Goal: Task Accomplishment & Management: Complete application form

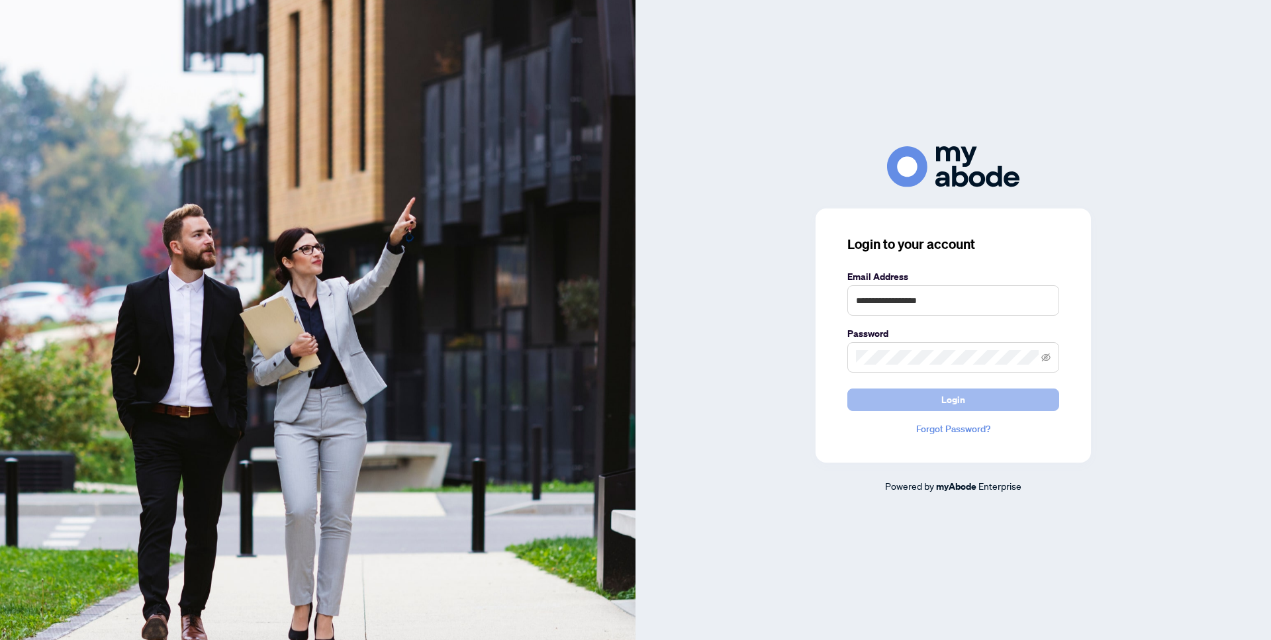
click at [955, 400] on span "Login" at bounding box center [953, 399] width 24 height 21
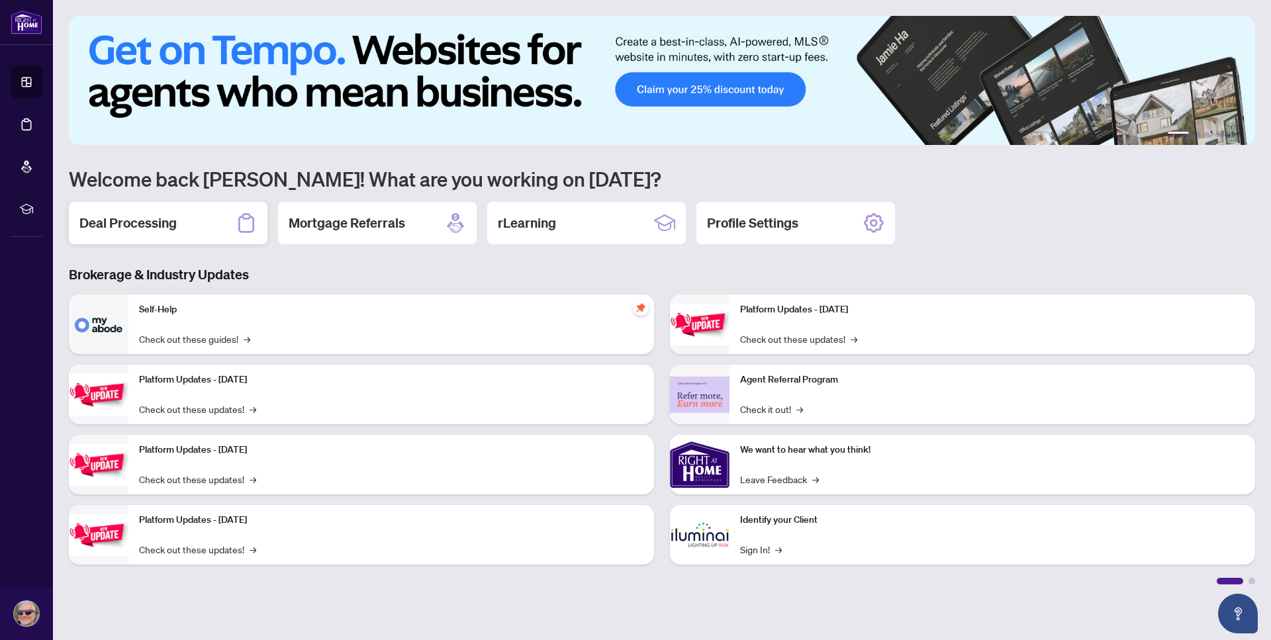
click at [126, 218] on h2 "Deal Processing" at bounding box center [127, 223] width 97 height 19
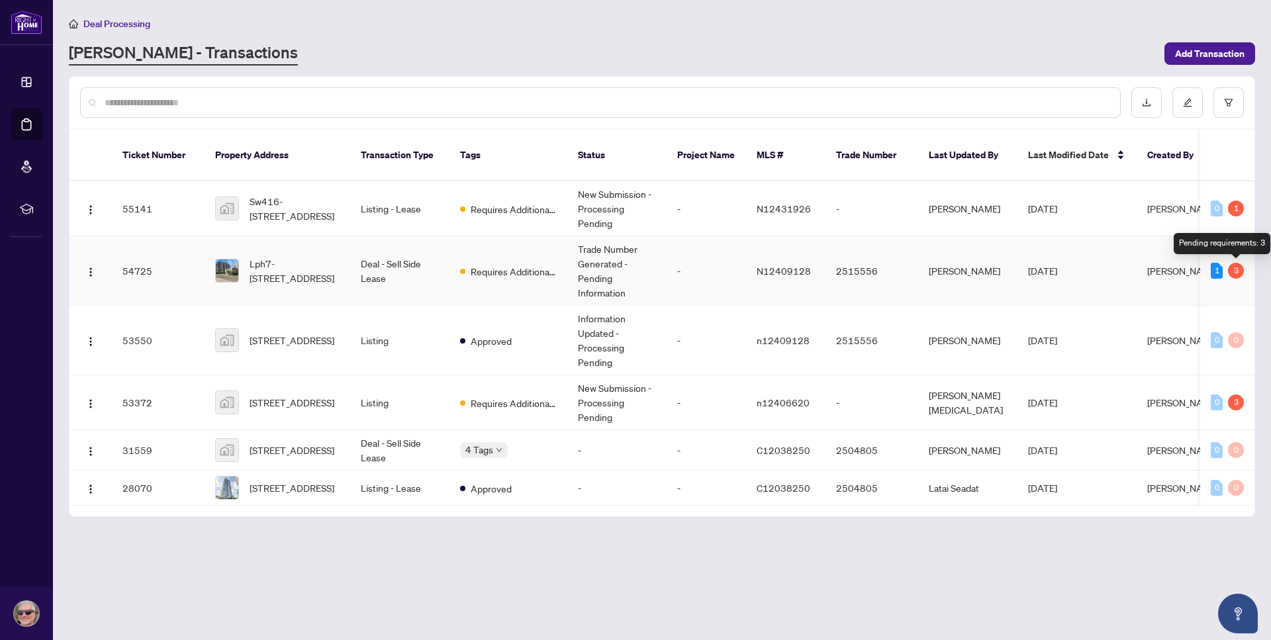
click at [1230, 272] on div "3" at bounding box center [1236, 271] width 16 height 16
click at [1242, 269] on div "3" at bounding box center [1236, 271] width 16 height 16
click at [1237, 271] on div "3" at bounding box center [1236, 271] width 16 height 16
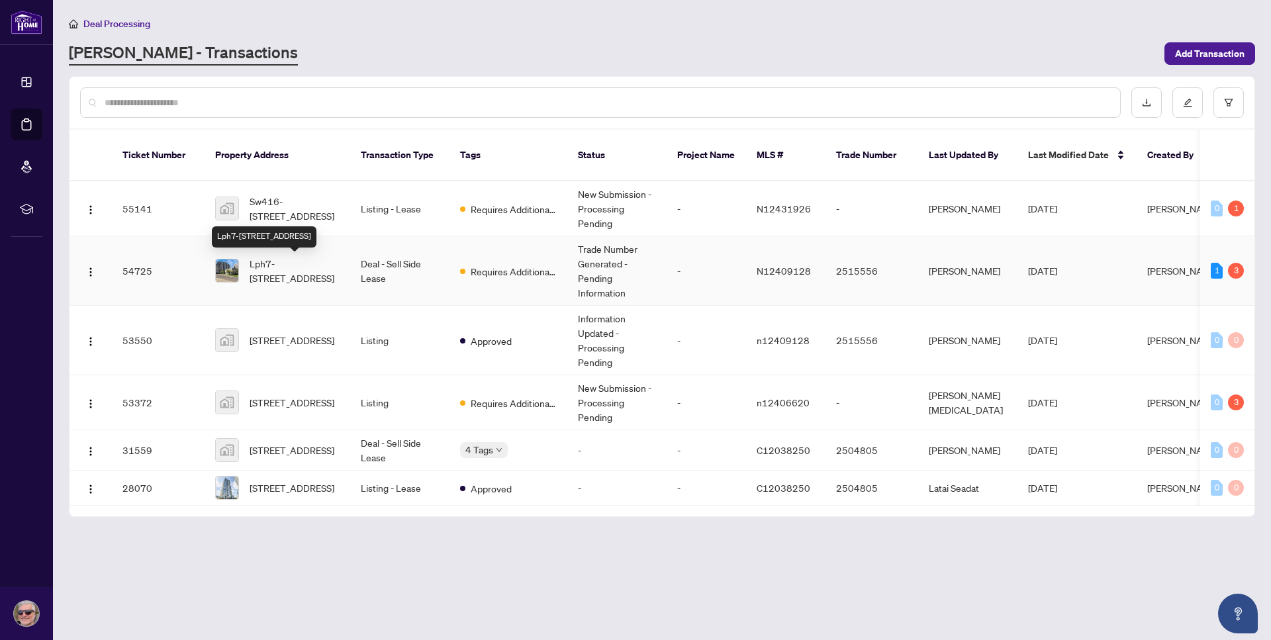
click at [277, 270] on span "Lph7-[STREET_ADDRESS]" at bounding box center [295, 270] width 90 height 29
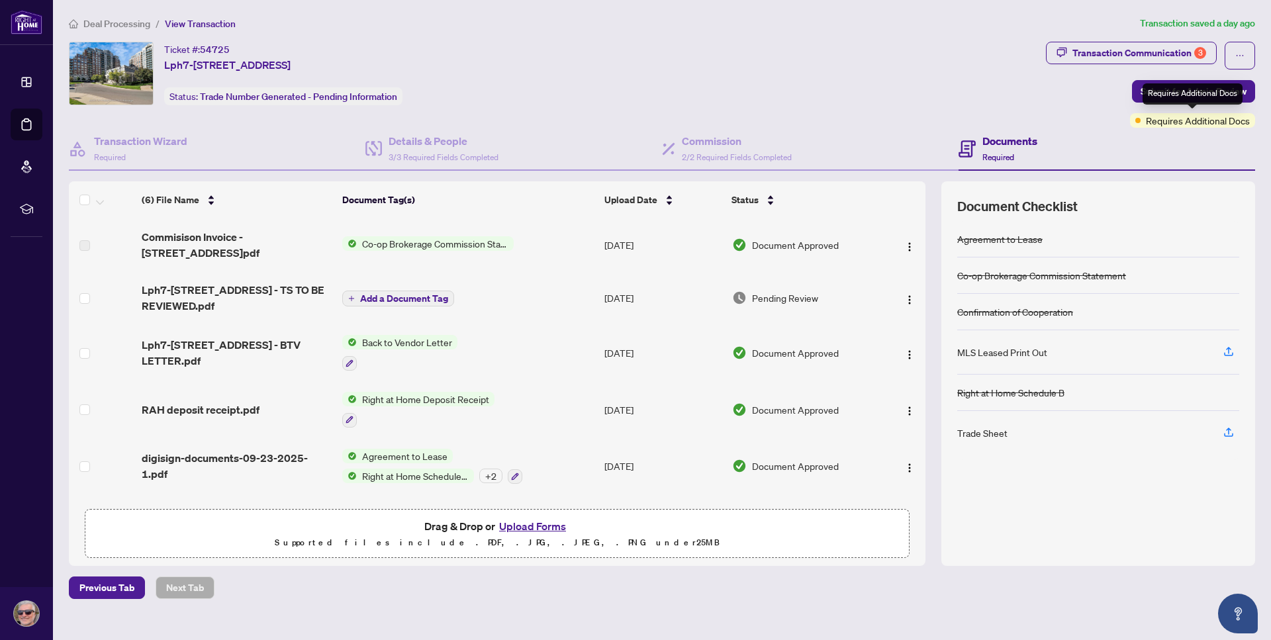
click at [1202, 120] on span "Requires Additional Docs" at bounding box center [1198, 120] width 104 height 15
click at [1229, 349] on icon "button" at bounding box center [1229, 352] width 12 height 12
click at [1228, 350] on icon "button" at bounding box center [1229, 352] width 12 height 12
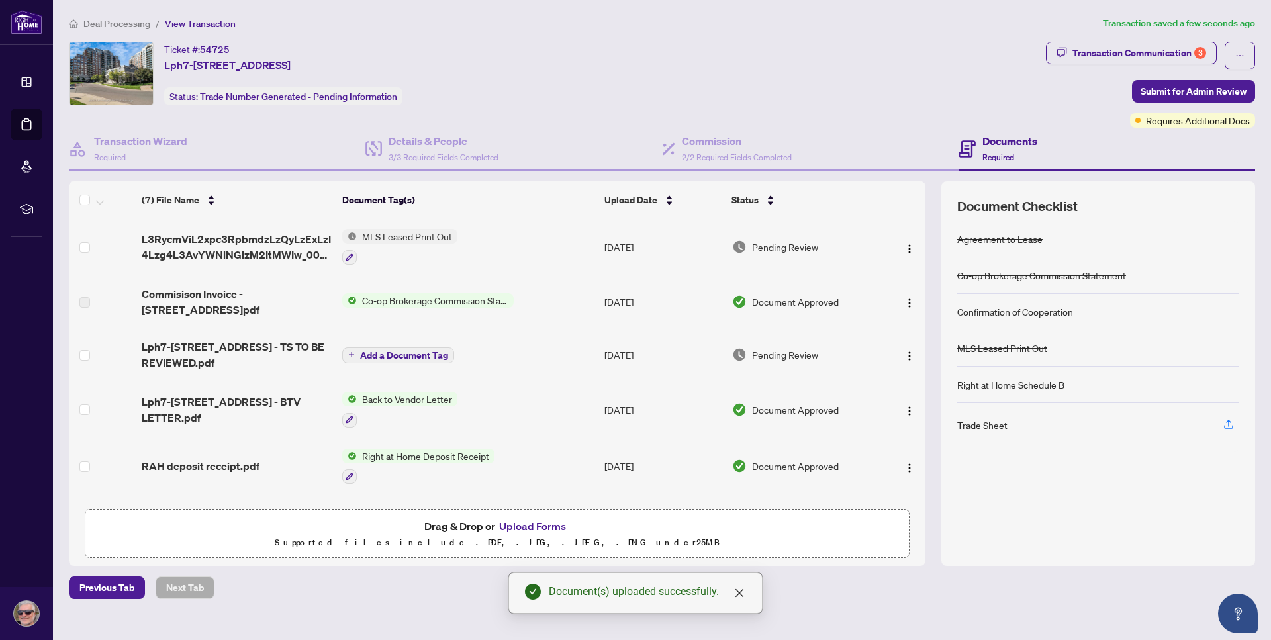
click at [435, 302] on span "Co-op Brokerage Commission Statement" at bounding box center [435, 300] width 157 height 15
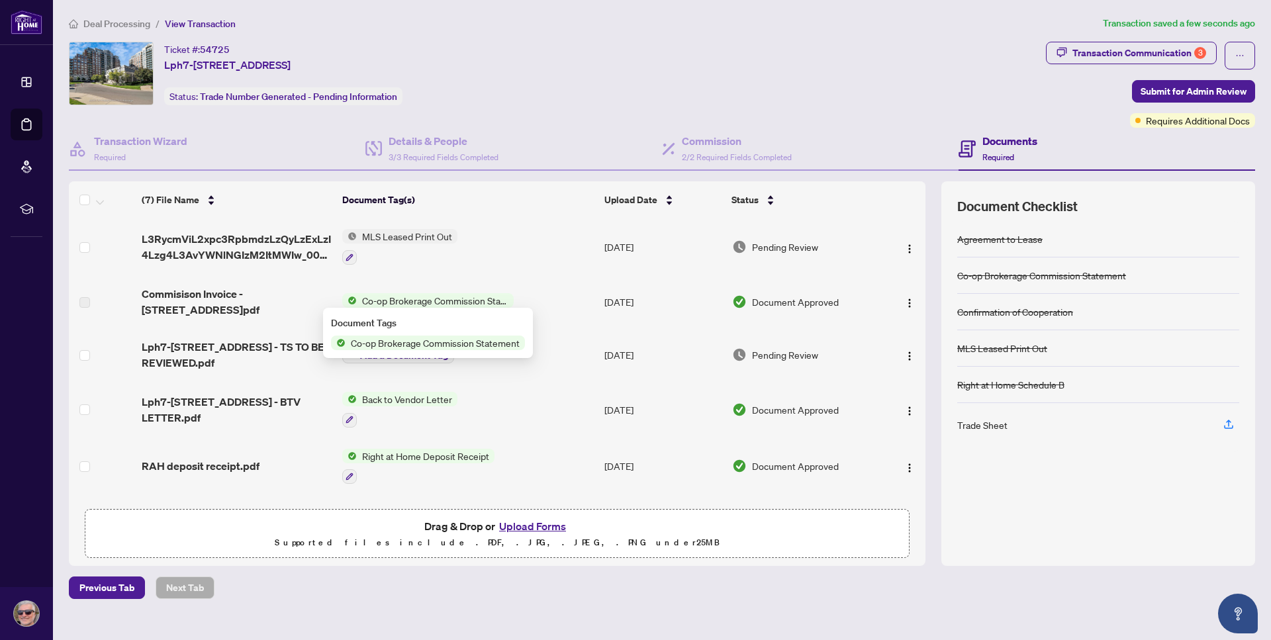
click at [982, 425] on div "Trade Sheet" at bounding box center [982, 425] width 50 height 15
click at [1002, 146] on h4 "Documents" at bounding box center [1009, 141] width 55 height 16
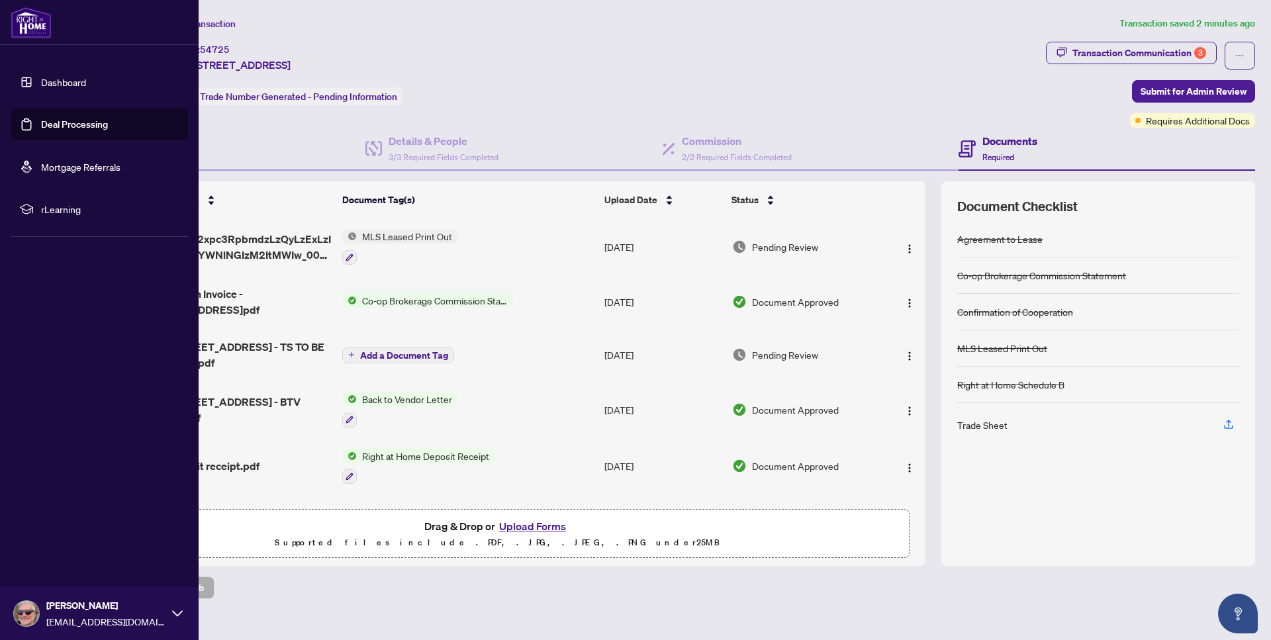
click at [66, 87] on link "Dashboard" at bounding box center [63, 82] width 45 height 12
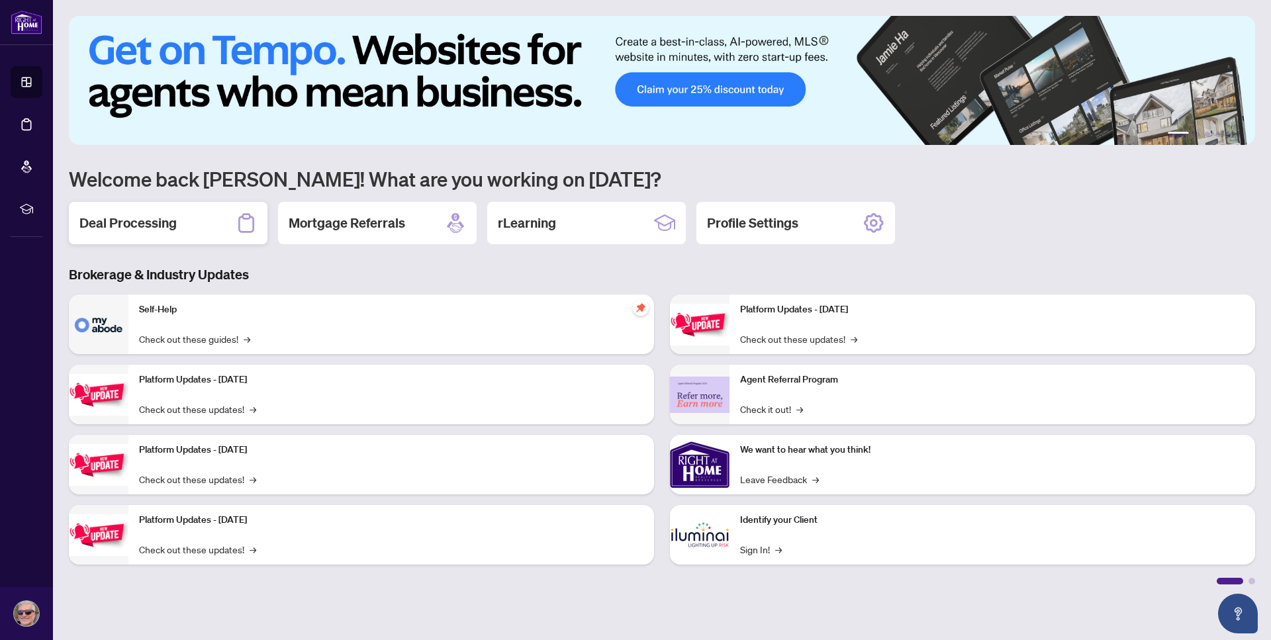
click at [165, 222] on h2 "Deal Processing" at bounding box center [127, 223] width 97 height 19
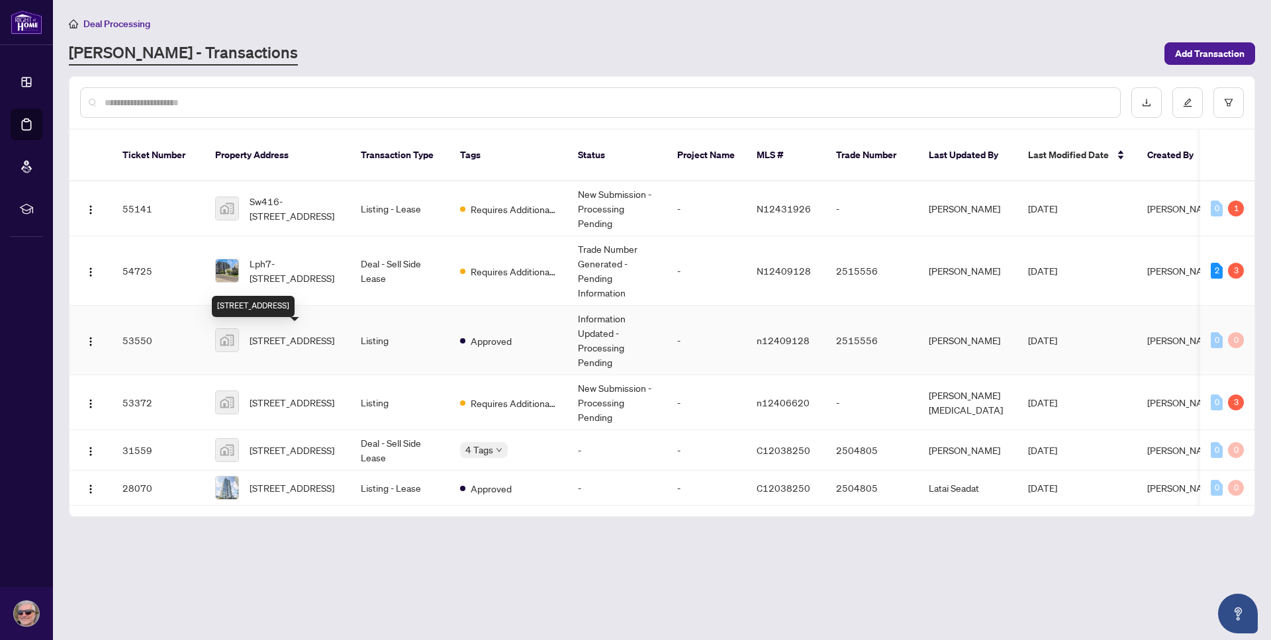
click at [263, 333] on span "[STREET_ADDRESS]" at bounding box center [292, 340] width 85 height 15
click at [297, 340] on span "[STREET_ADDRESS]" at bounding box center [292, 340] width 85 height 15
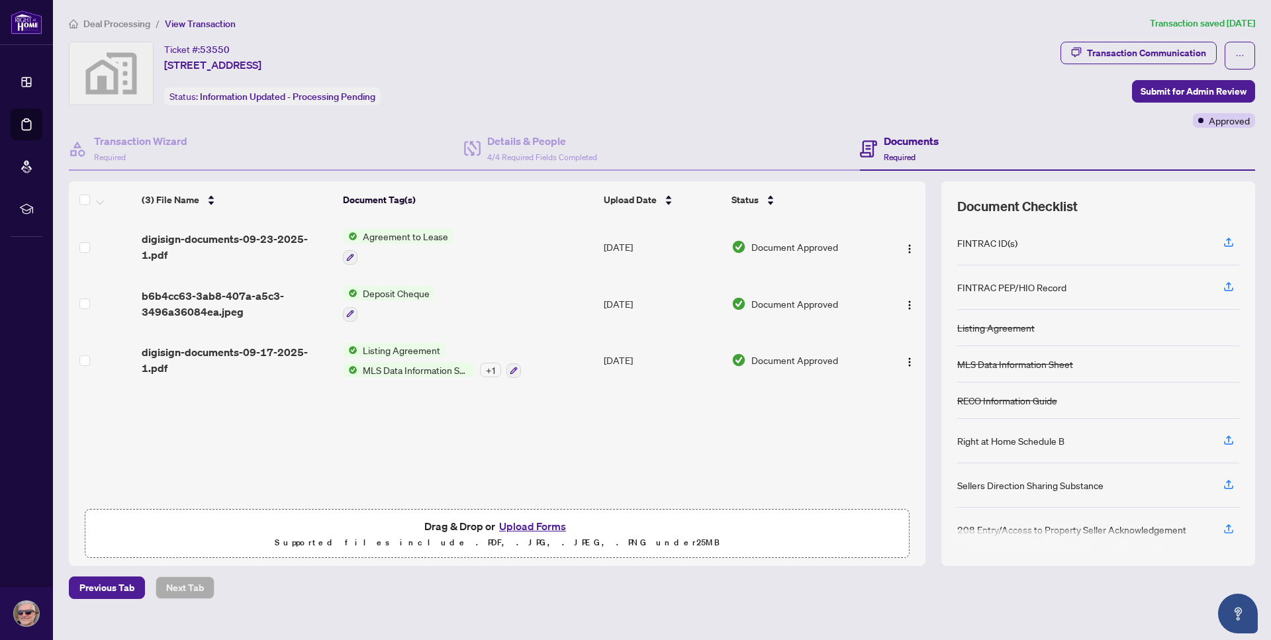
click at [911, 158] on span "Required" at bounding box center [900, 157] width 32 height 10
click at [909, 143] on h4 "Documents" at bounding box center [911, 141] width 55 height 16
click at [898, 160] on span "Required" at bounding box center [900, 157] width 32 height 10
click at [529, 144] on h4 "Details & People" at bounding box center [542, 141] width 110 height 16
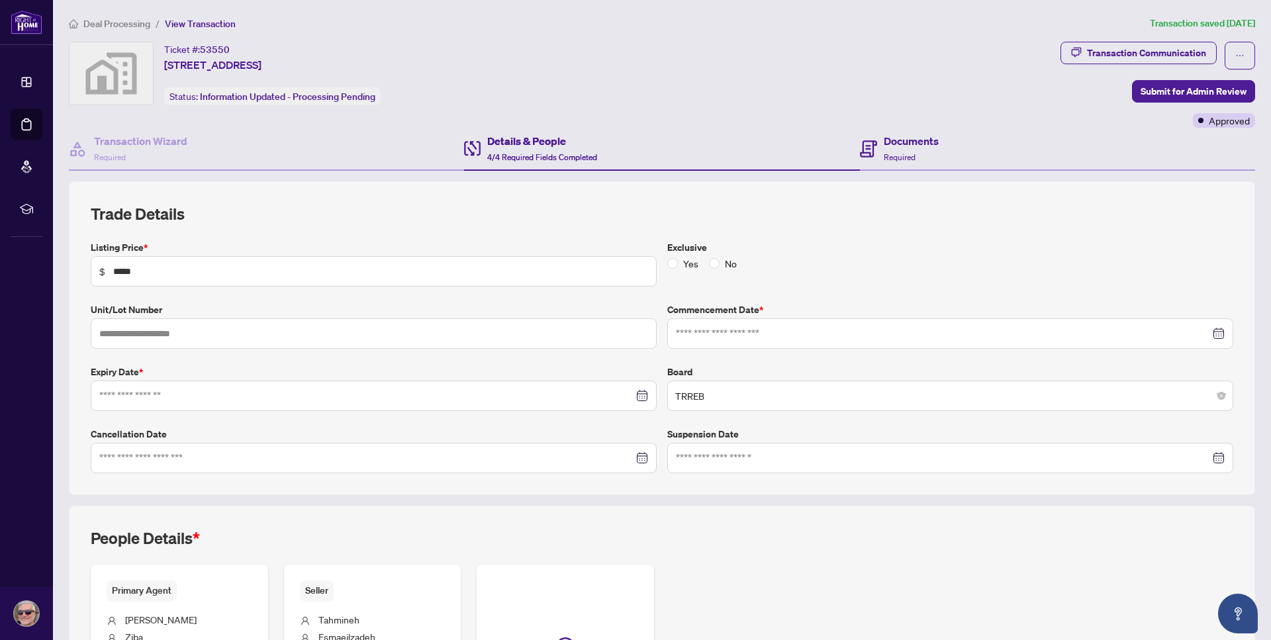
type input "**********"
click at [899, 145] on h4 "Documents" at bounding box center [911, 141] width 55 height 16
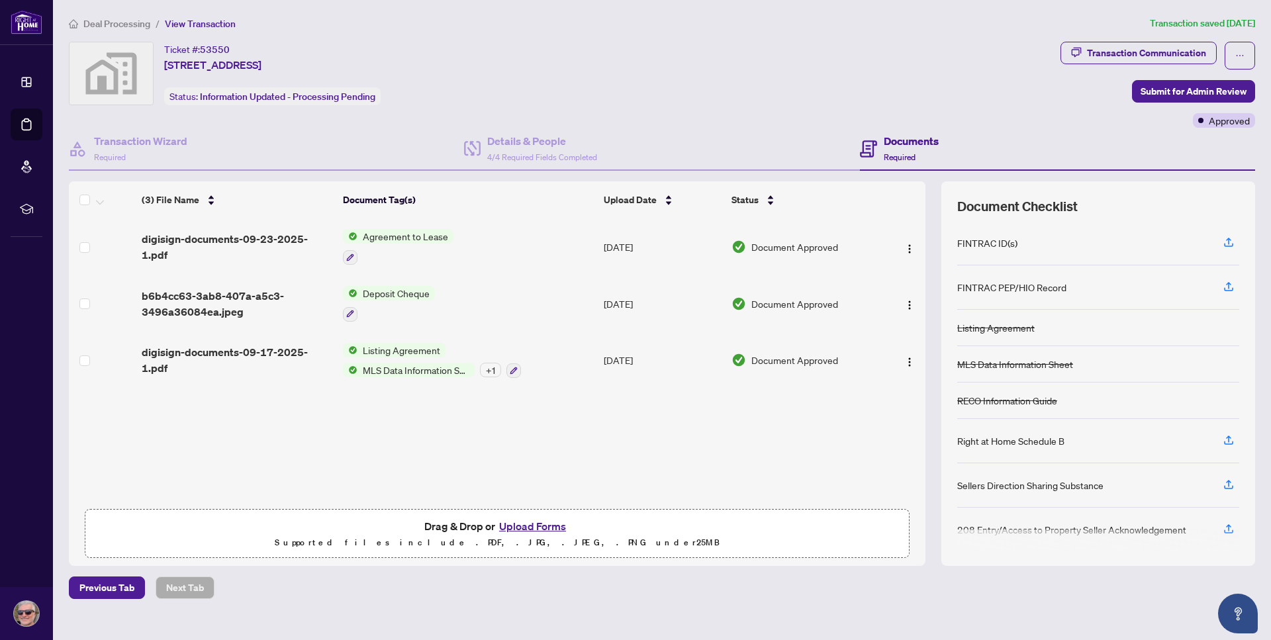
click at [898, 153] on span "Required" at bounding box center [900, 157] width 32 height 10
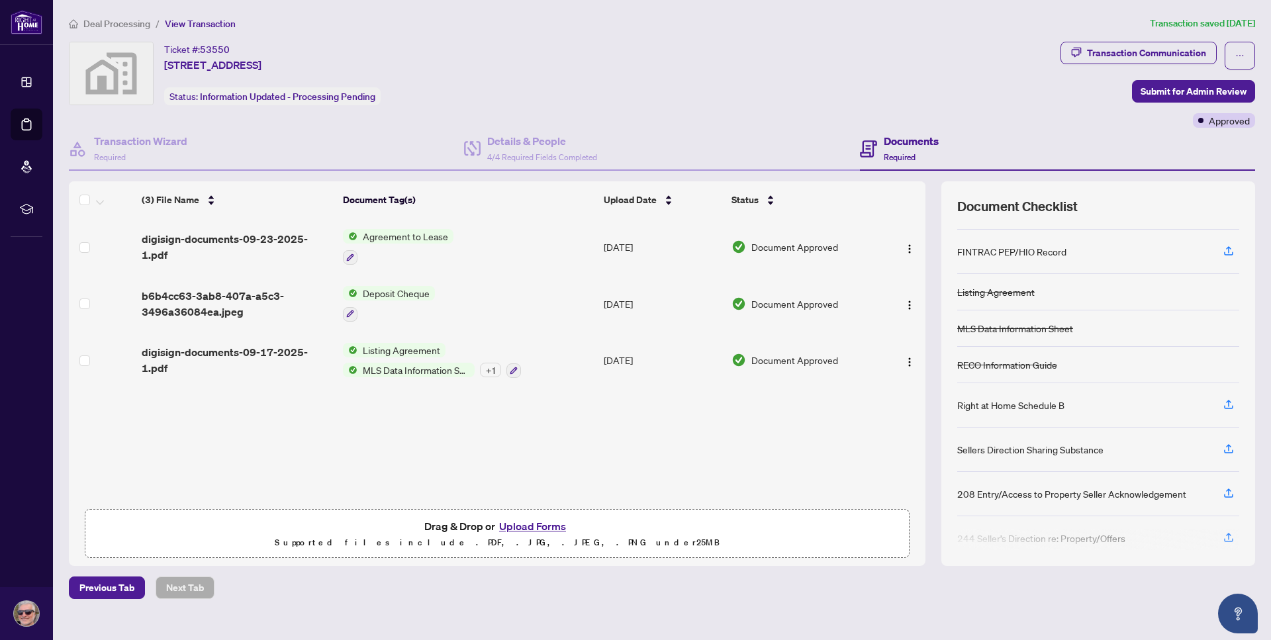
scroll to position [51, 0]
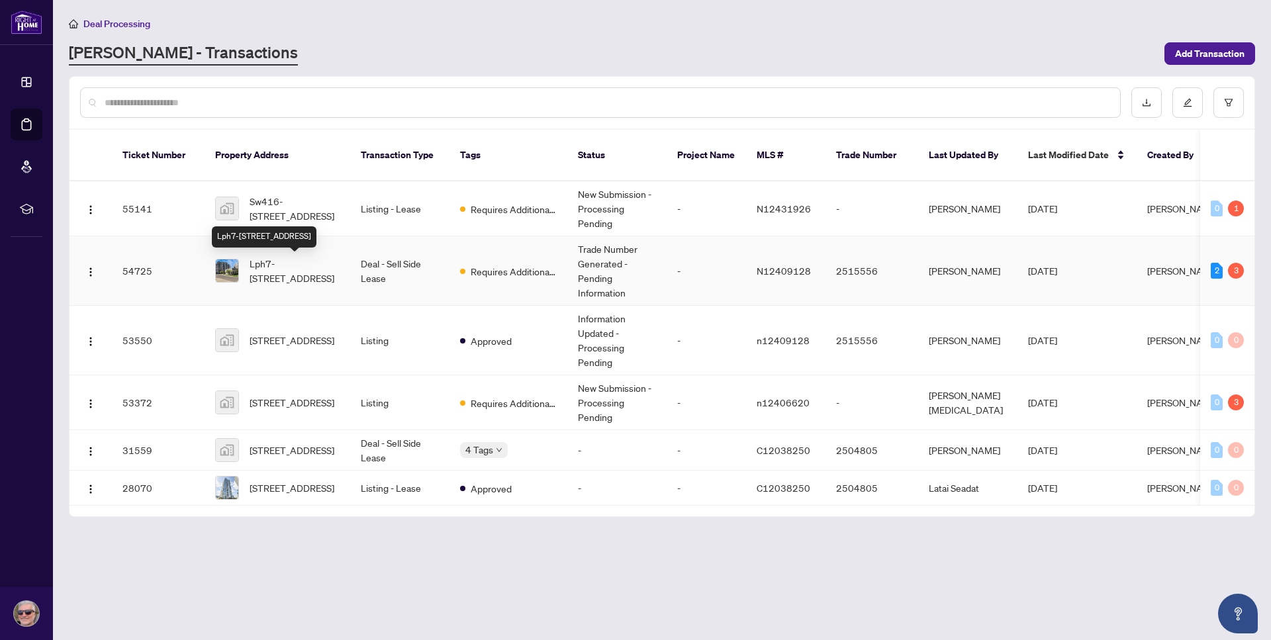
click at [321, 267] on span "Lph7-[STREET_ADDRESS]" at bounding box center [295, 270] width 90 height 29
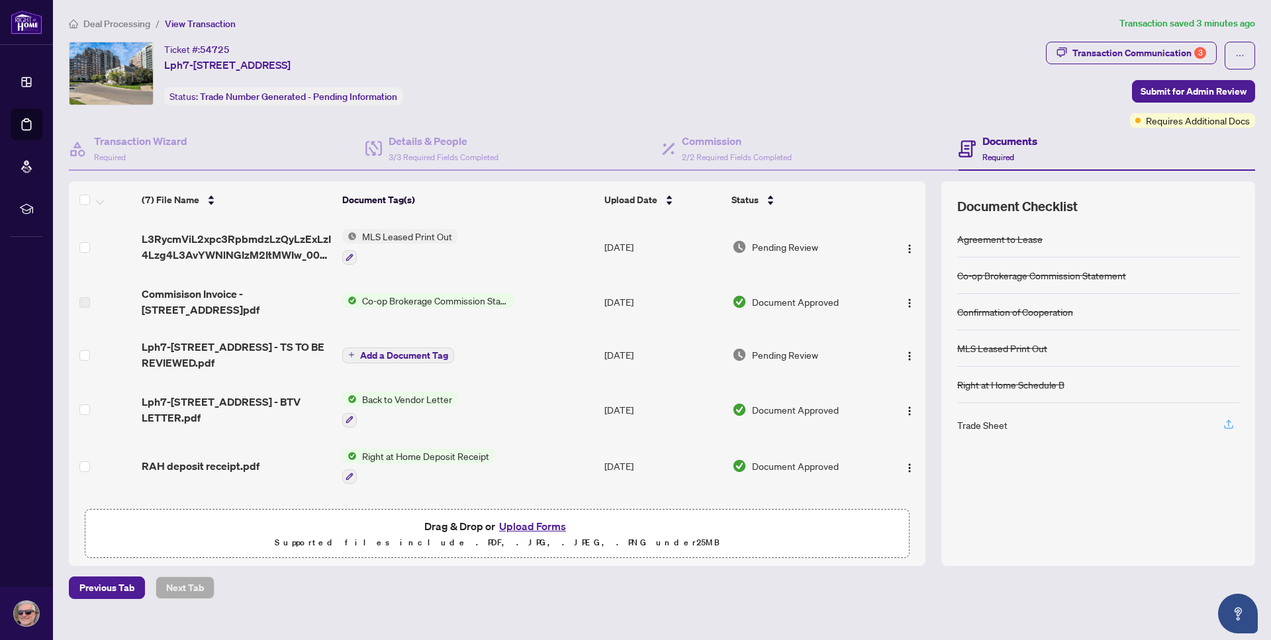
click at [1226, 421] on icon "button" at bounding box center [1229, 424] width 12 height 12
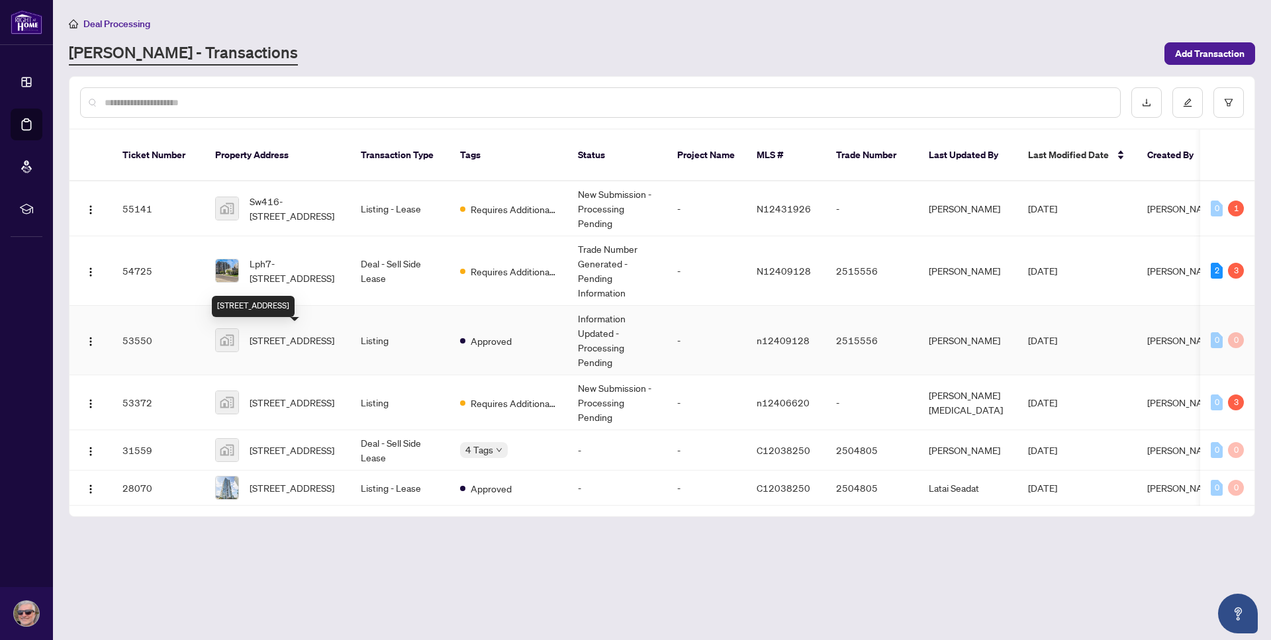
click at [302, 340] on span "[STREET_ADDRESS]" at bounding box center [292, 340] width 85 height 15
click at [495, 273] on span "Requires Additional Docs" at bounding box center [514, 271] width 86 height 15
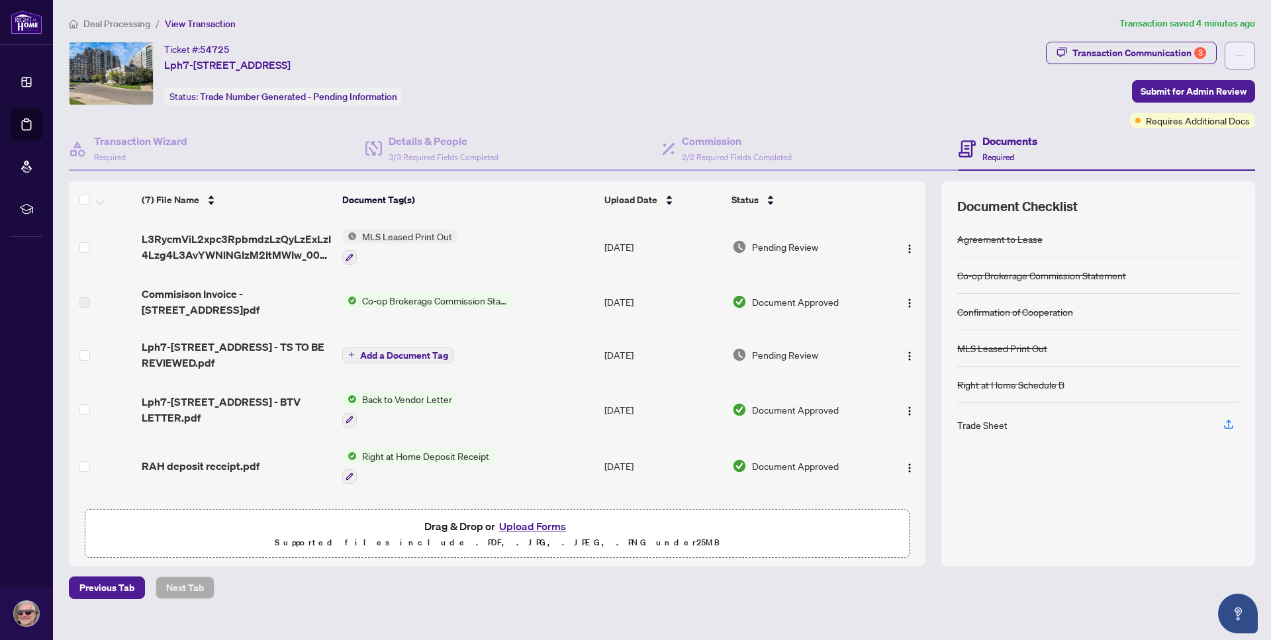
click at [1236, 52] on icon "ellipsis" at bounding box center [1239, 55] width 9 height 9
click at [858, 71] on div "Ticket #: 54725 Lph7-[STREET_ADDRESS] Status: Trade Number Generated - Pending …" at bounding box center [555, 74] width 972 height 64
click at [1241, 57] on icon "ellipsis" at bounding box center [1239, 55] width 9 height 9
click at [1174, 107] on span "Document Archive" at bounding box center [1193, 106] width 101 height 15
click at [408, 193] on th "Document Tag(s)" at bounding box center [468, 199] width 262 height 37
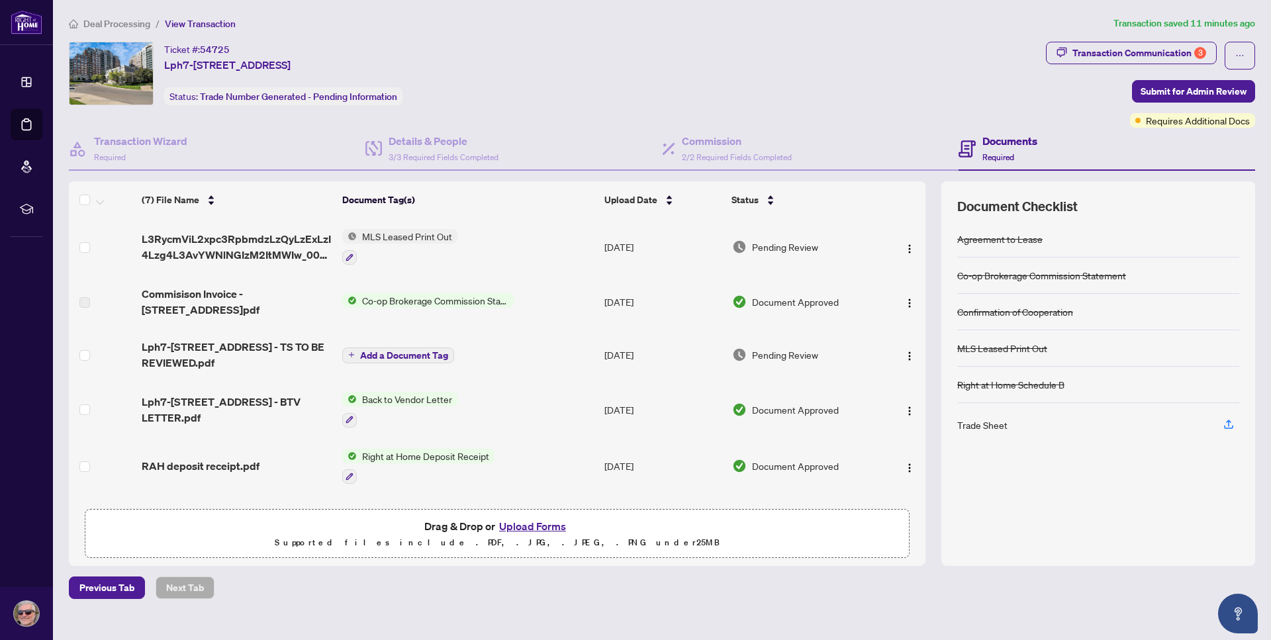
click at [383, 195] on th "Document Tag(s)" at bounding box center [468, 199] width 262 height 37
drag, startPoint x: 403, startPoint y: 148, endPoint x: 413, endPoint y: 144, distance: 10.7
click at [404, 148] on div "Details & People 3/3 Required Fields Completed" at bounding box center [444, 148] width 110 height 31
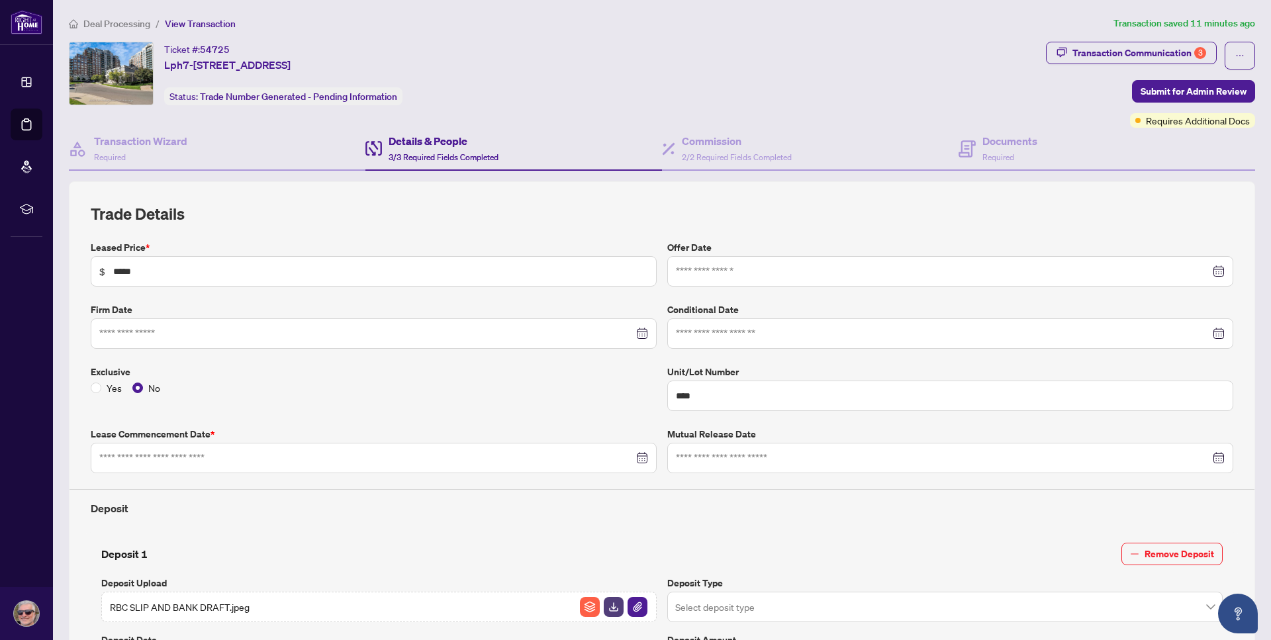
type input "**********"
click at [1005, 146] on h4 "Documents" at bounding box center [1009, 141] width 55 height 16
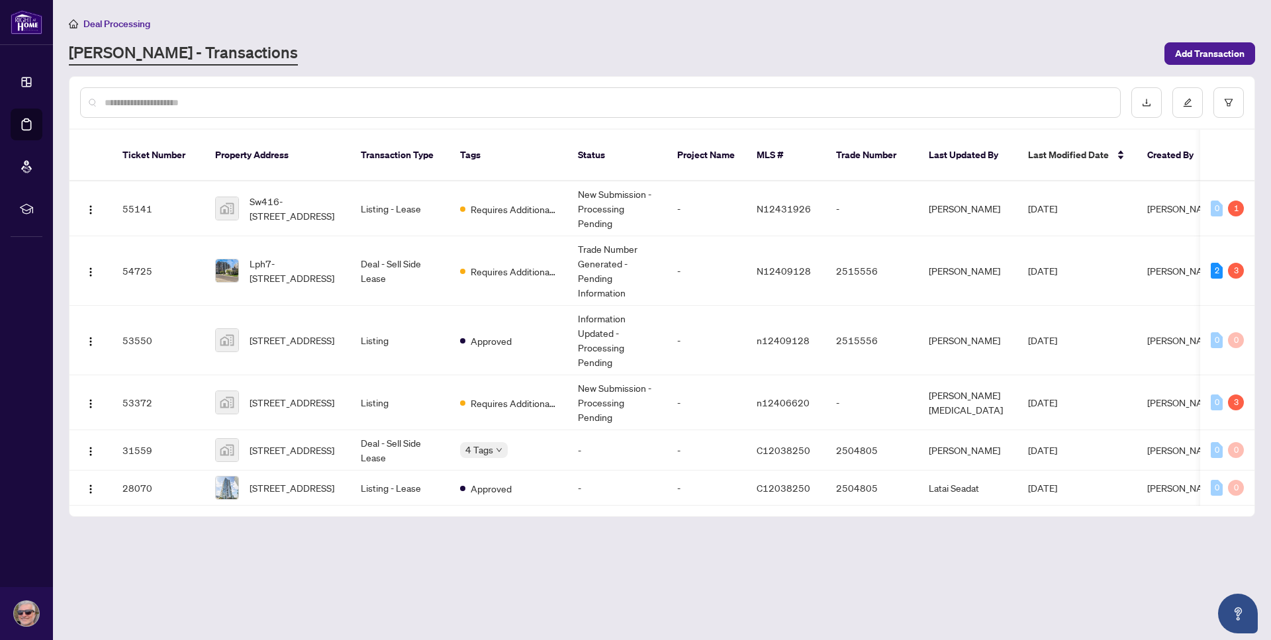
click at [100, 24] on span "Deal Processing" at bounding box center [116, 24] width 67 height 12
click at [312, 271] on span "Lph7-[STREET_ADDRESS]" at bounding box center [295, 270] width 90 height 29
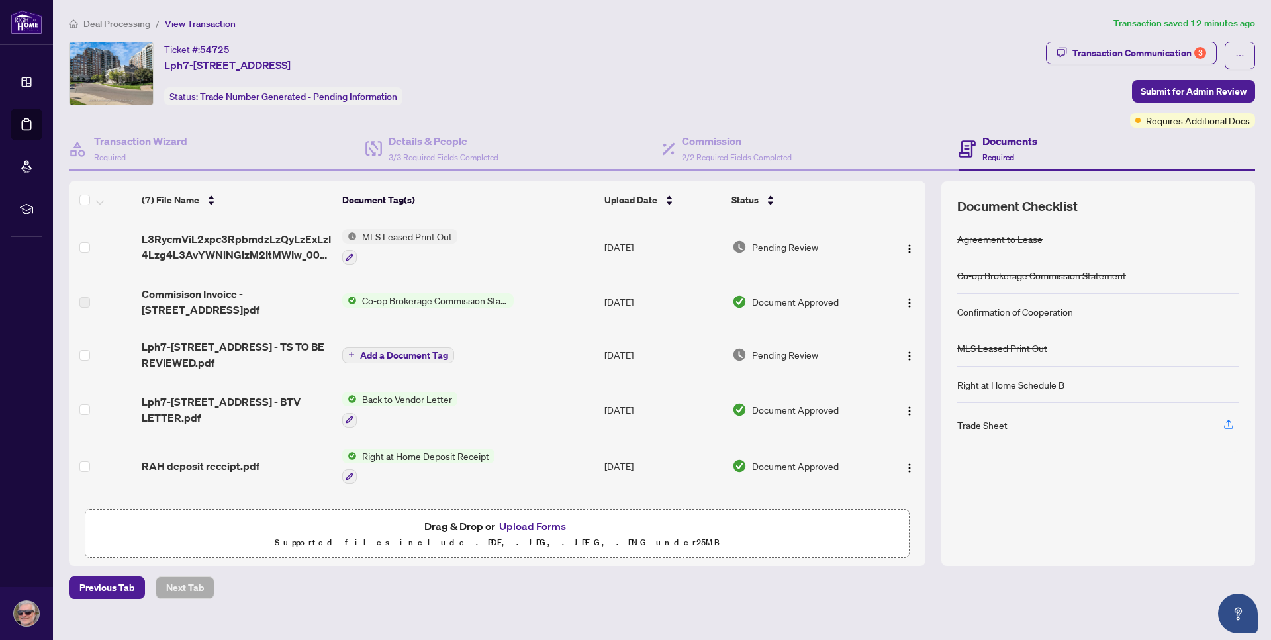
click at [1013, 145] on h4 "Documents" at bounding box center [1009, 141] width 55 height 16
click at [976, 427] on div "Trade Sheet" at bounding box center [982, 425] width 50 height 15
drag, startPoint x: 1223, startPoint y: 423, endPoint x: 1230, endPoint y: 423, distance: 7.3
click at [1228, 423] on icon "button" at bounding box center [1229, 424] width 12 height 12
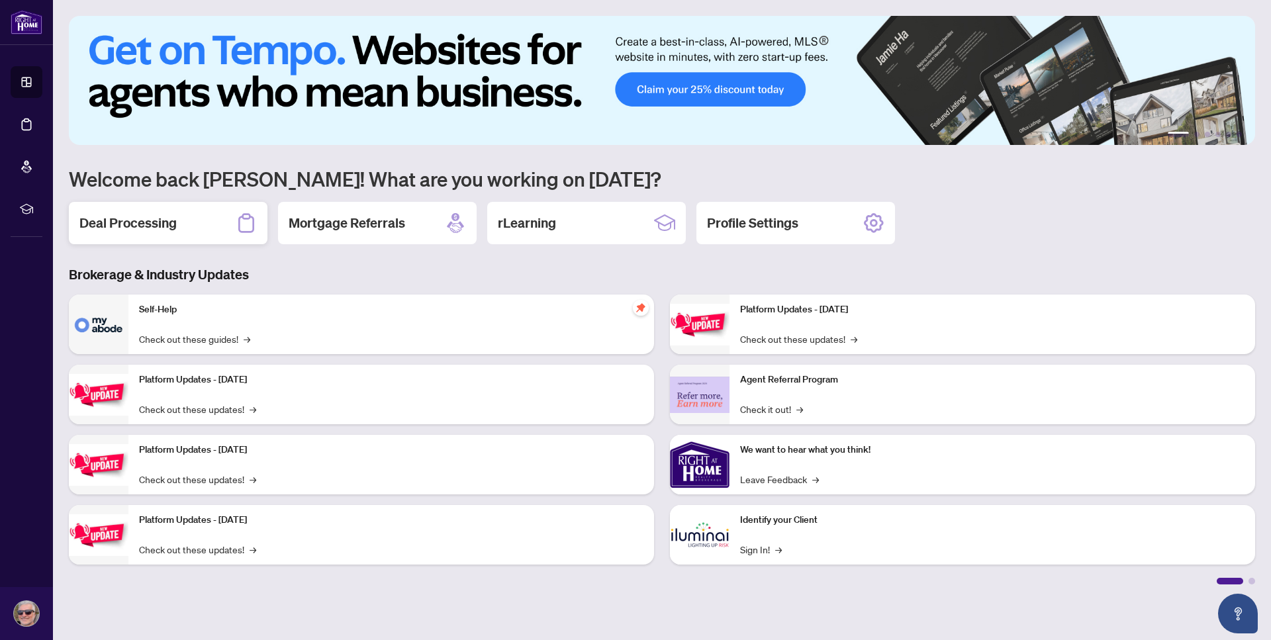
click at [134, 218] on h2 "Deal Processing" at bounding box center [127, 223] width 97 height 19
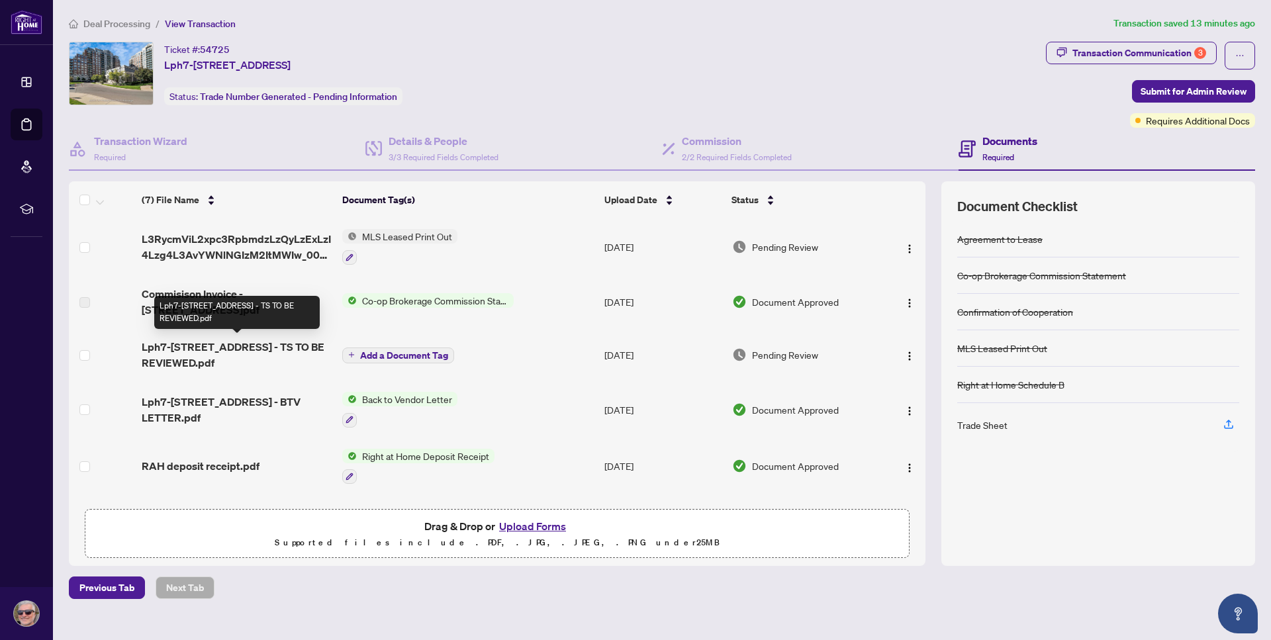
click at [283, 349] on span "Lph7-[STREET_ADDRESS] - TS TO BE REVIEWED.pdf" at bounding box center [237, 355] width 190 height 32
click at [249, 348] on span "Lph7-[STREET_ADDRESS] - TS TO BE REVIEWED.pdf" at bounding box center [237, 355] width 190 height 32
click at [908, 357] on img "button" at bounding box center [909, 356] width 11 height 11
click at [763, 564] on div "(7) File Name Document Tag(s) Upload Date Status (7) File Name Document Tag(s) …" at bounding box center [497, 373] width 857 height 384
click at [214, 344] on span "Lph7-[STREET_ADDRESS] - TS TO BE REVIEWED.pdf" at bounding box center [237, 355] width 190 height 32
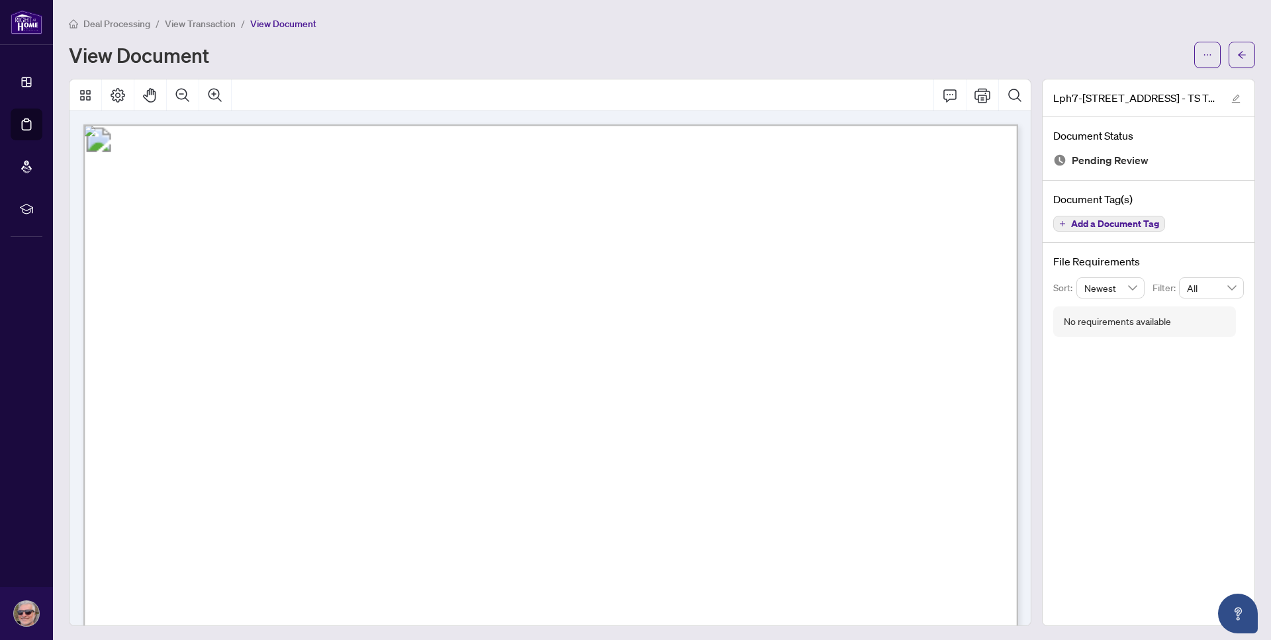
drag, startPoint x: 579, startPoint y: 220, endPoint x: 701, endPoint y: 128, distance: 152.6
click at [91, 105] on button "Thumbnails" at bounding box center [86, 95] width 32 height 32
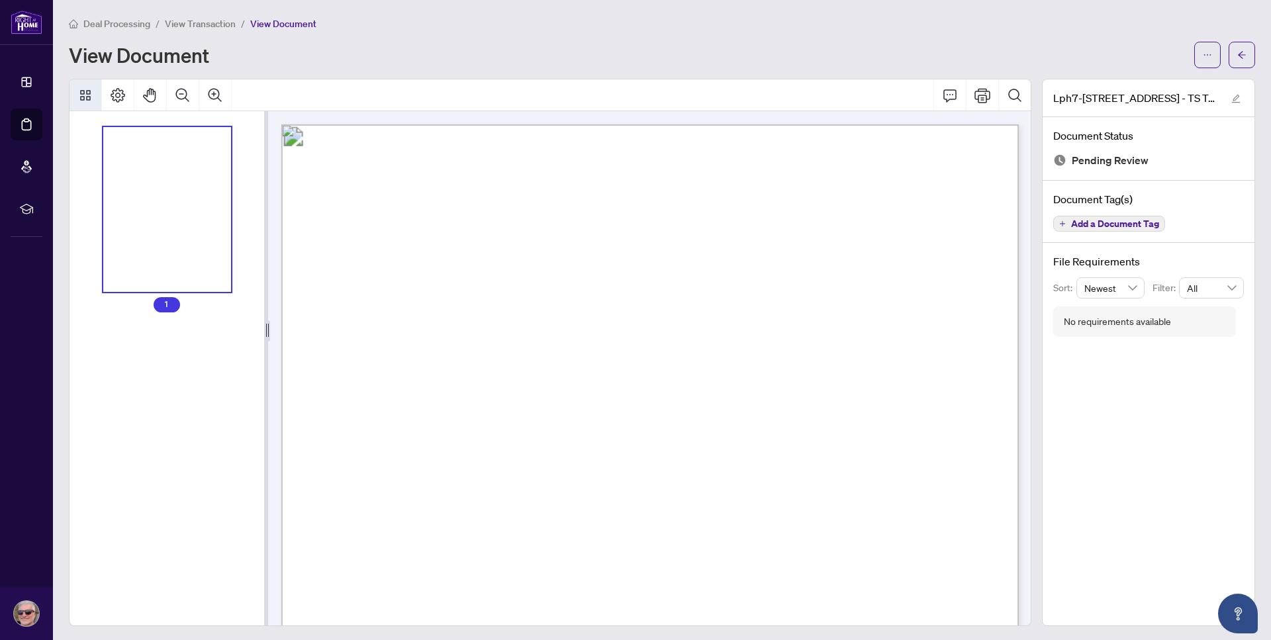
click at [504, 37] on div "Deal Processing / View Transaction / View Document View Document" at bounding box center [662, 42] width 1186 height 52
drag, startPoint x: 454, startPoint y: 19, endPoint x: 475, endPoint y: 27, distance: 22.6
click at [454, 19] on div "Deal Processing / View Transaction / View Document" at bounding box center [662, 23] width 1186 height 15
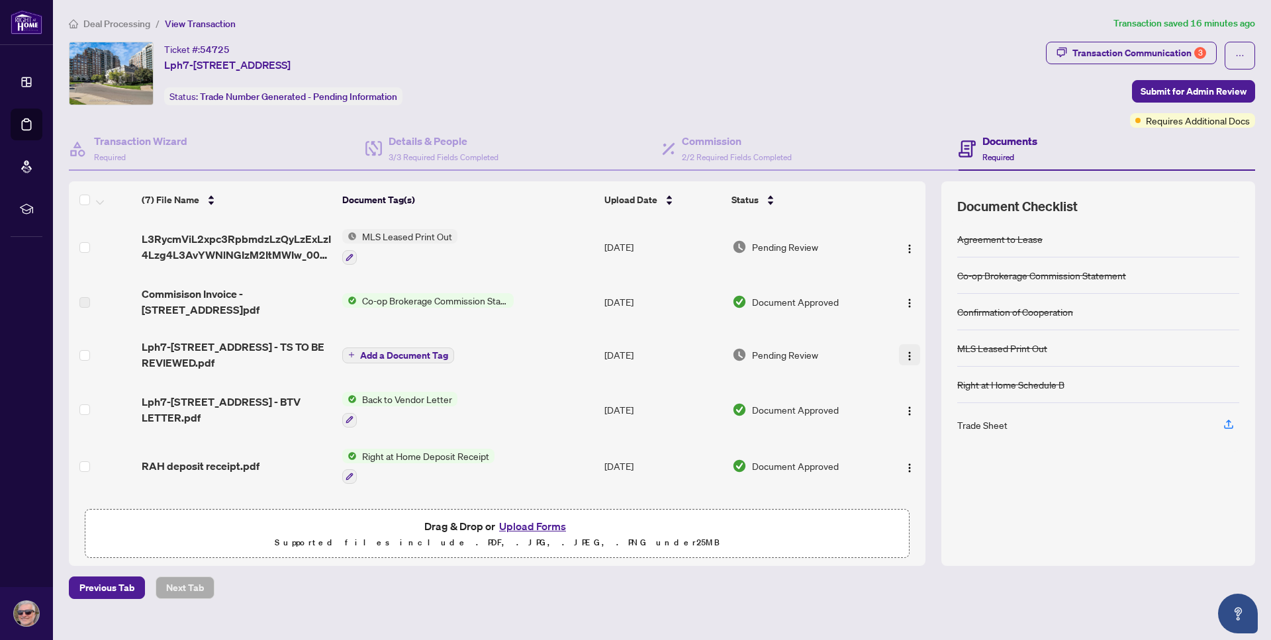
click at [909, 360] on span "button" at bounding box center [909, 355] width 11 height 15
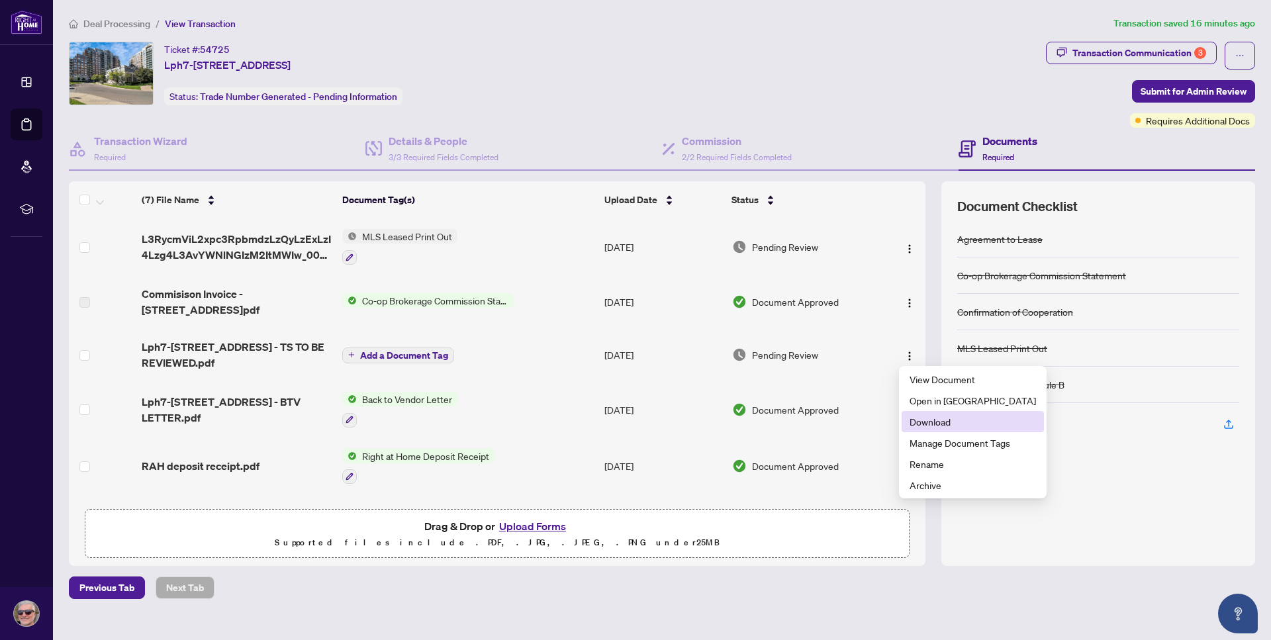
click at [927, 421] on span "Download" at bounding box center [972, 421] width 126 height 15
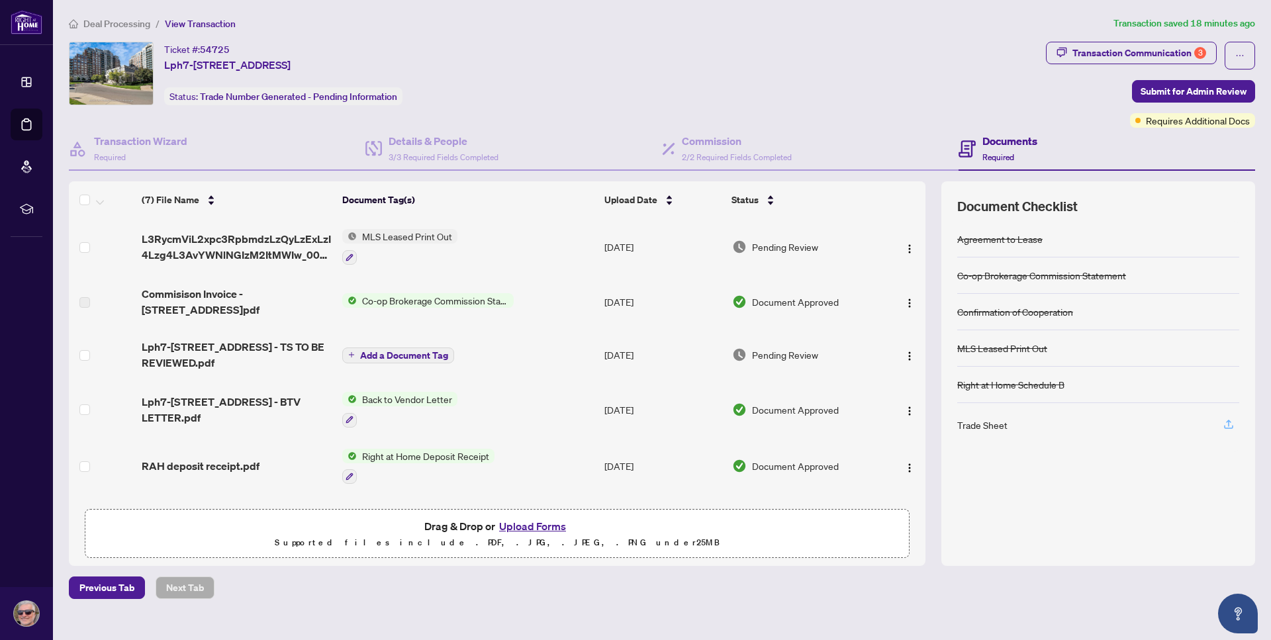
click at [1230, 424] on icon "button" at bounding box center [1229, 424] width 12 height 12
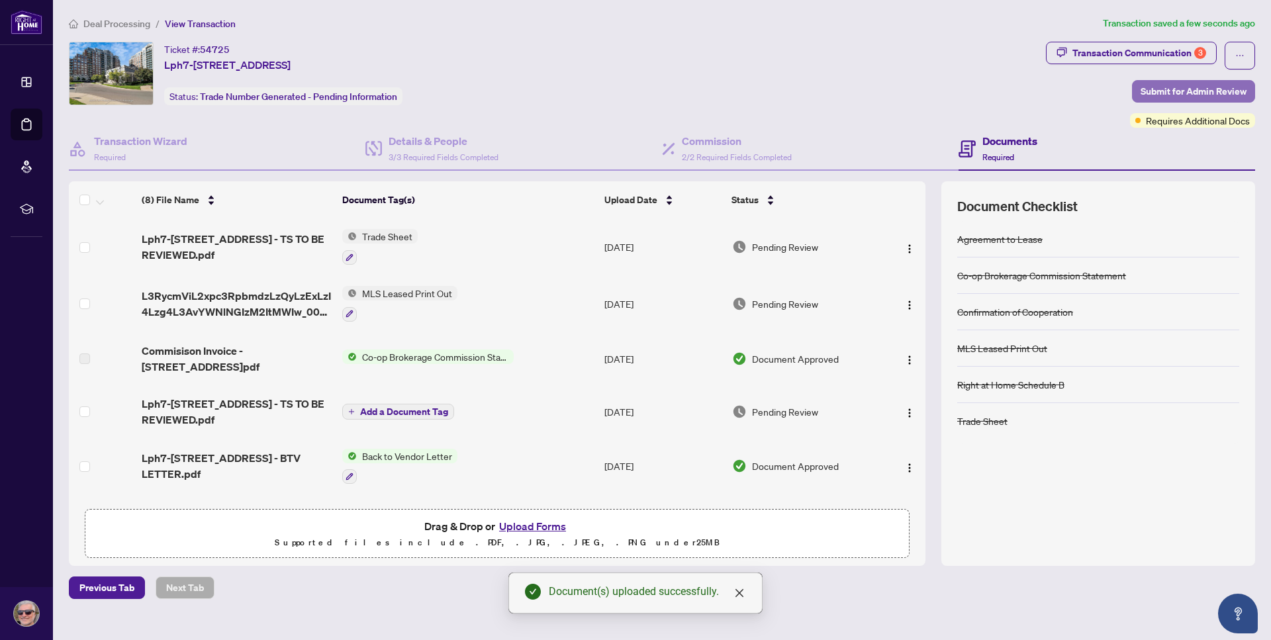
click at [1209, 93] on span "Submit for Admin Review" at bounding box center [1193, 91] width 106 height 21
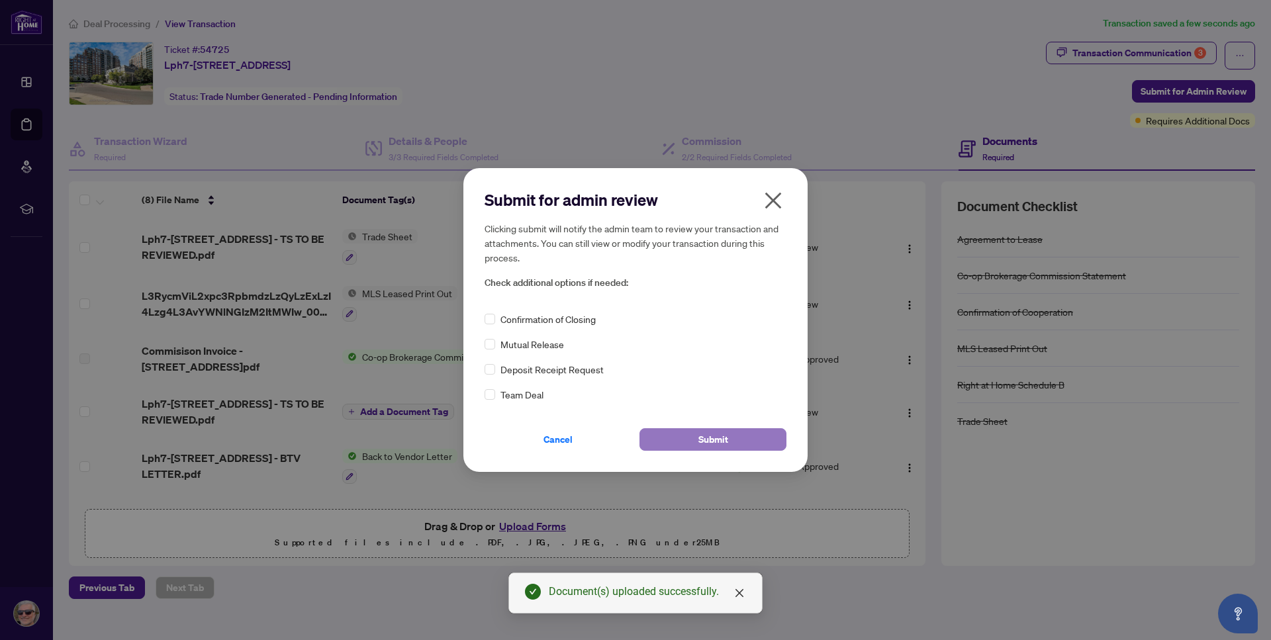
click at [708, 438] on span "Submit" at bounding box center [713, 439] width 30 height 21
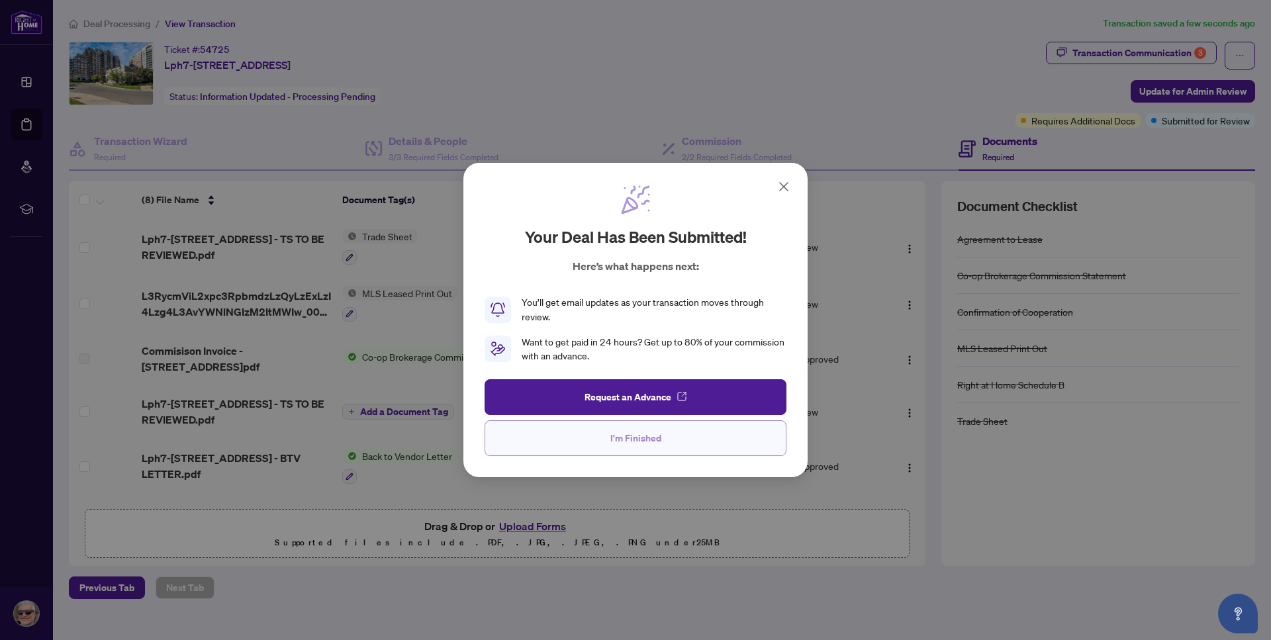
click at [651, 427] on button "I'm Finished" at bounding box center [636, 438] width 302 height 36
